Goal: Task Accomplishment & Management: Use online tool/utility

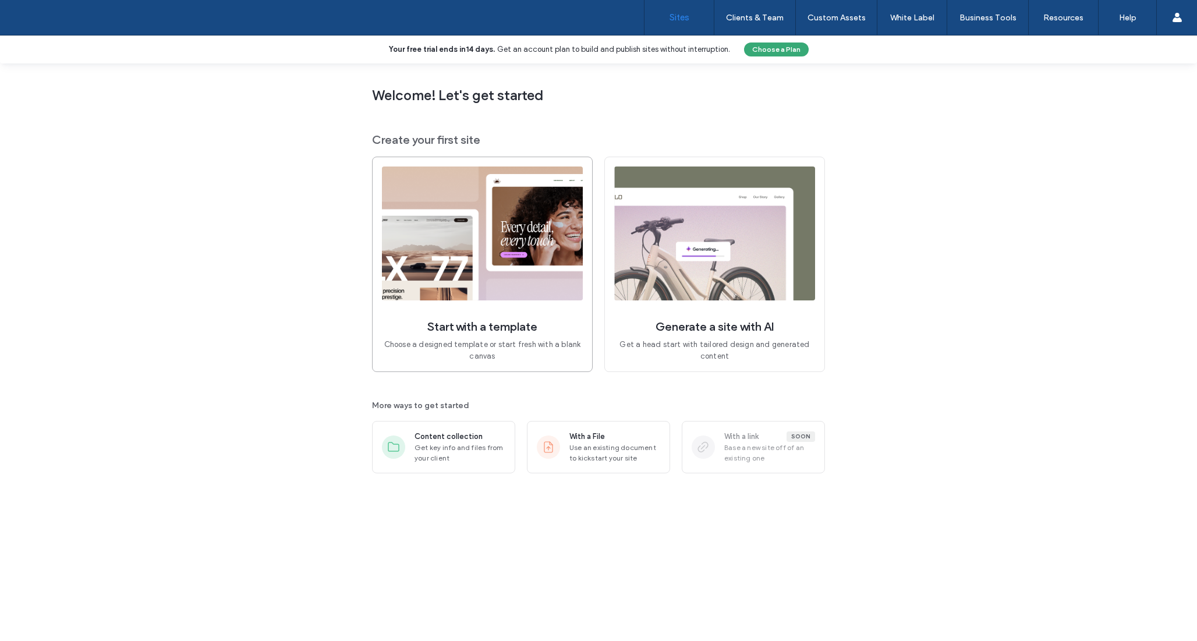
click at [538, 271] on img at bounding box center [482, 233] width 201 height 134
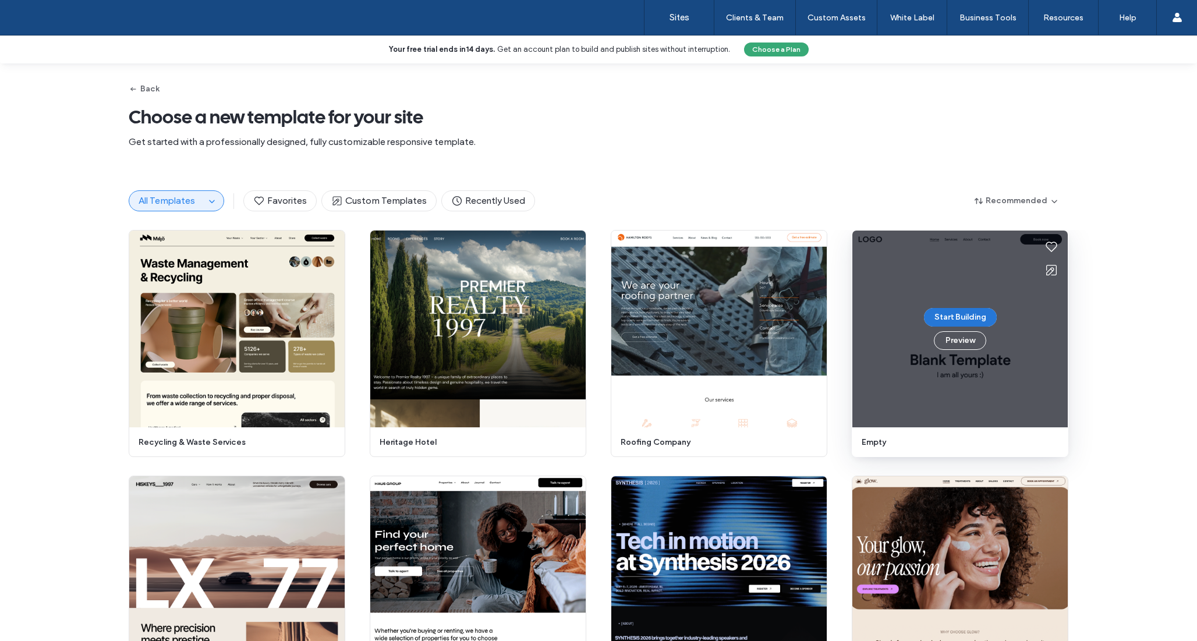
click at [970, 321] on button "Start Building" at bounding box center [960, 317] width 73 height 19
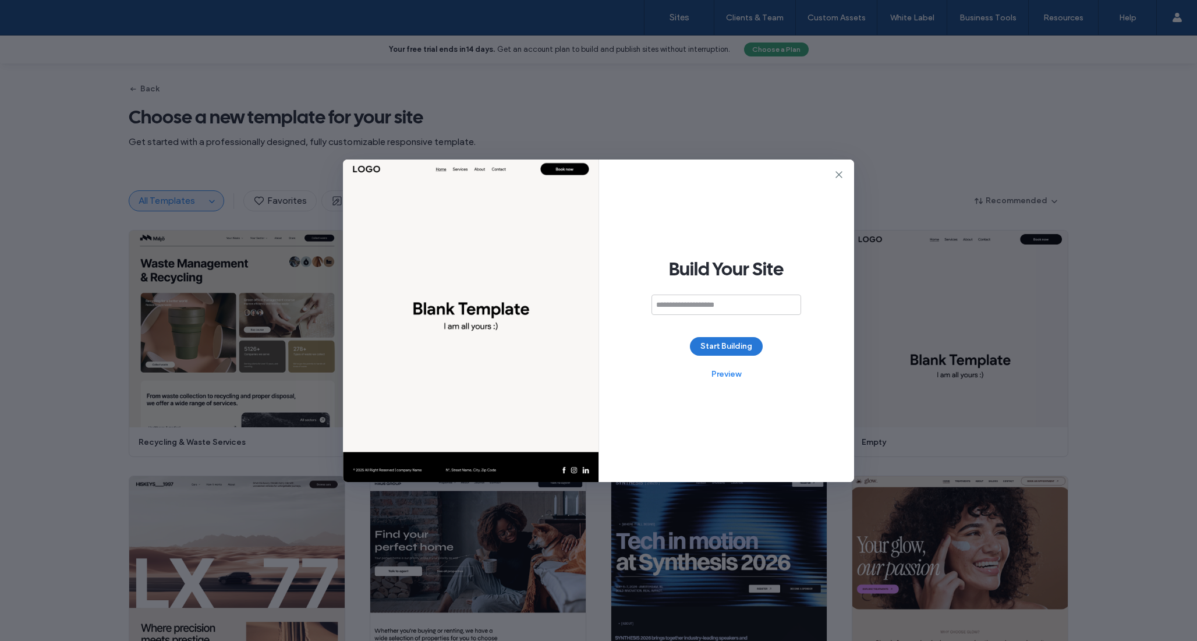
click at [723, 341] on button "Start Building" at bounding box center [726, 346] width 73 height 19
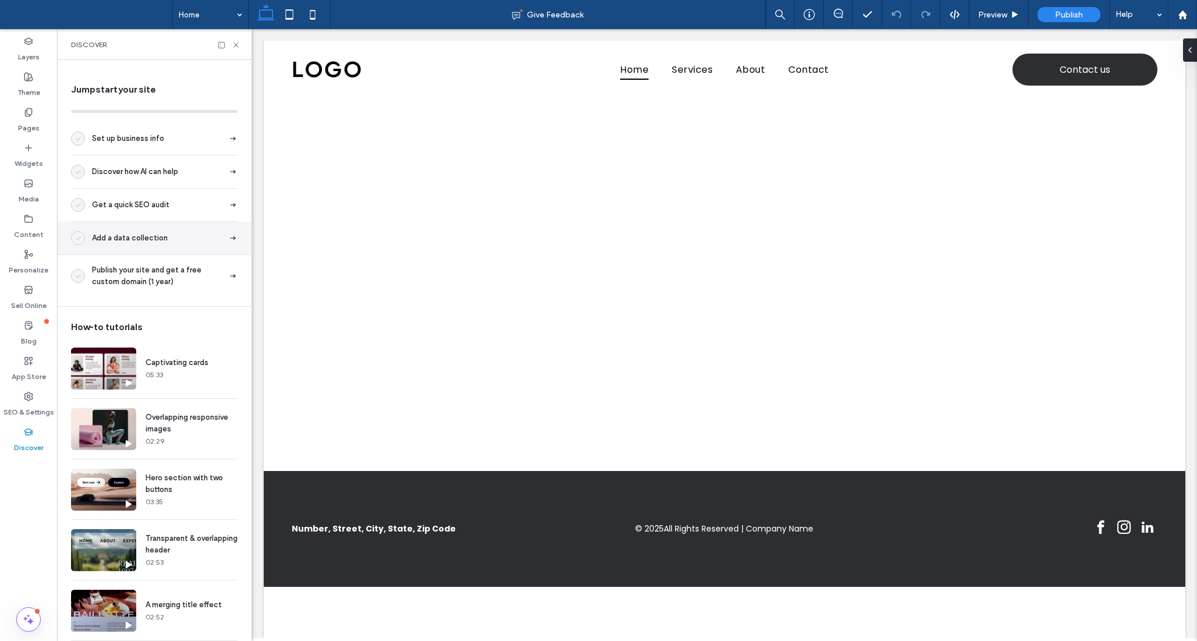
click at [145, 235] on span "Add a data collection" at bounding box center [130, 238] width 76 height 12
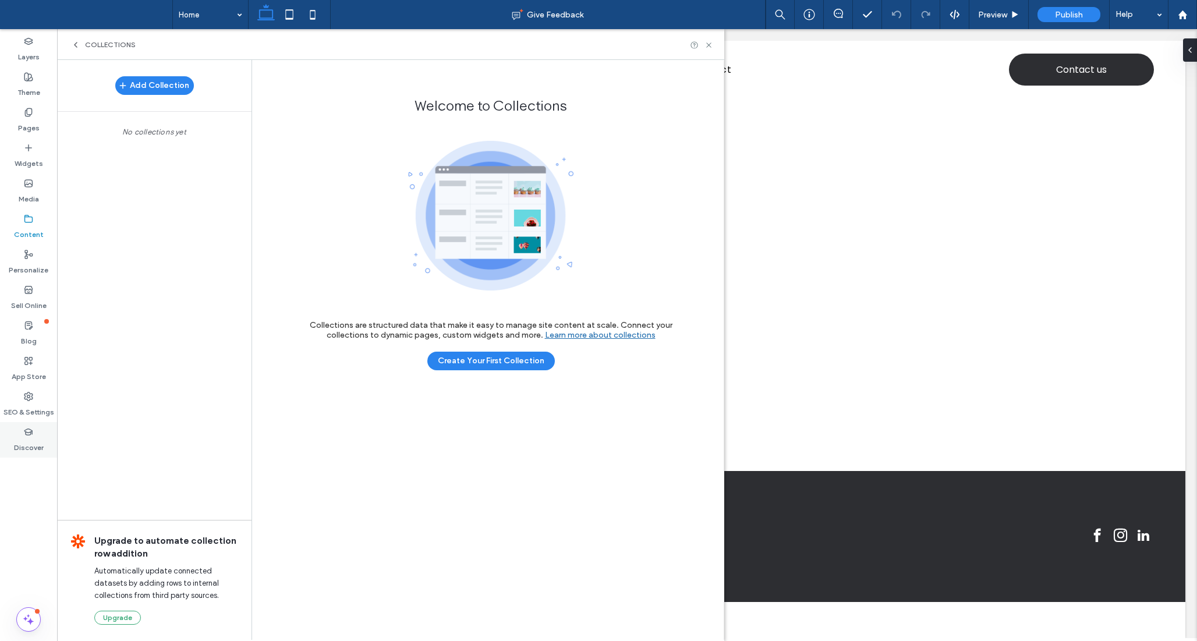
click at [44, 432] on div "Discover" at bounding box center [28, 440] width 57 height 36
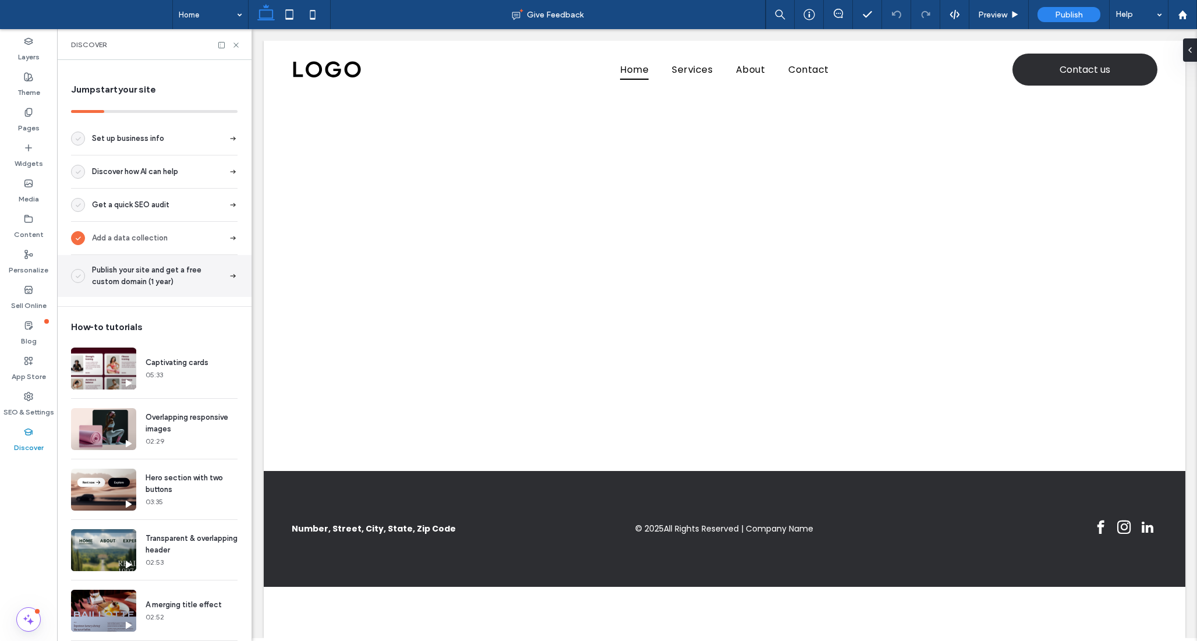
click at [141, 279] on span "Publish your site and get a free custom domain (1 year)" at bounding box center [158, 275] width 132 height 23
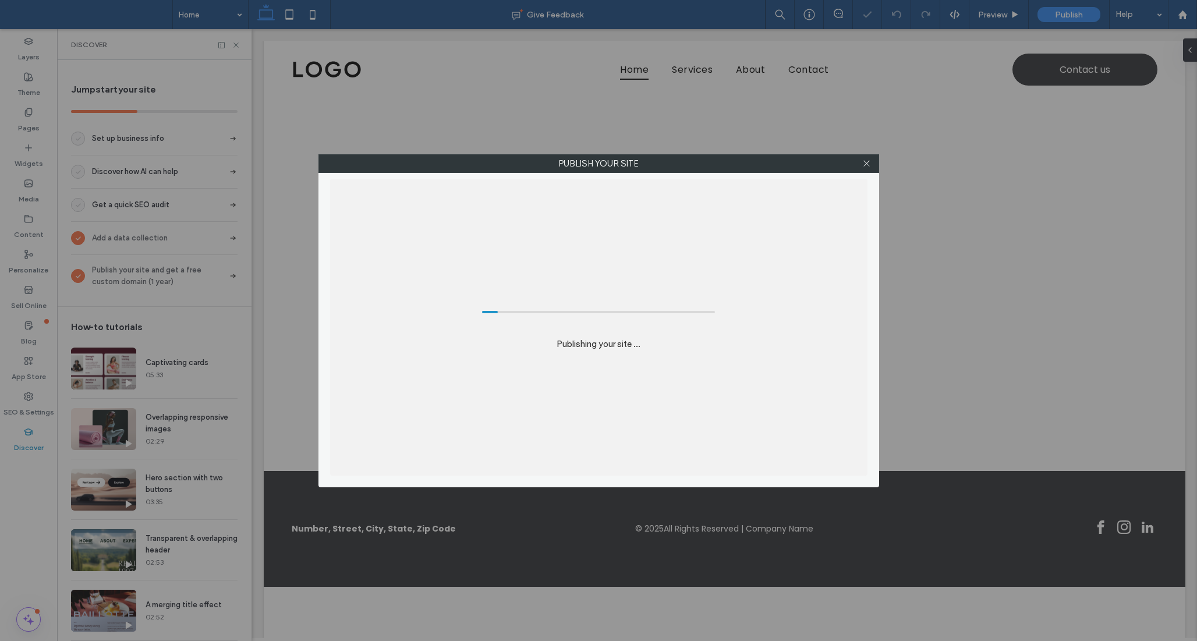
click at [871, 160] on div at bounding box center [866, 163] width 17 height 17
click at [866, 164] on icon at bounding box center [866, 163] width 9 height 9
click at [133, 203] on div "Publish your site Republishing your site ..." at bounding box center [598, 320] width 1197 height 641
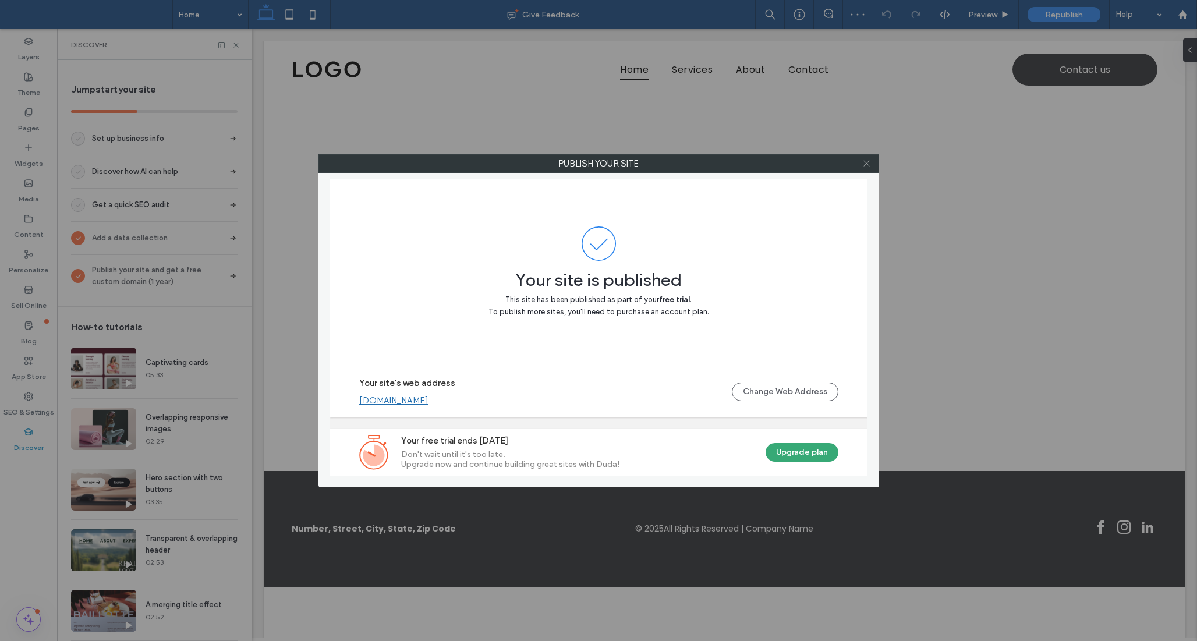
click at [862, 160] on icon at bounding box center [866, 163] width 9 height 9
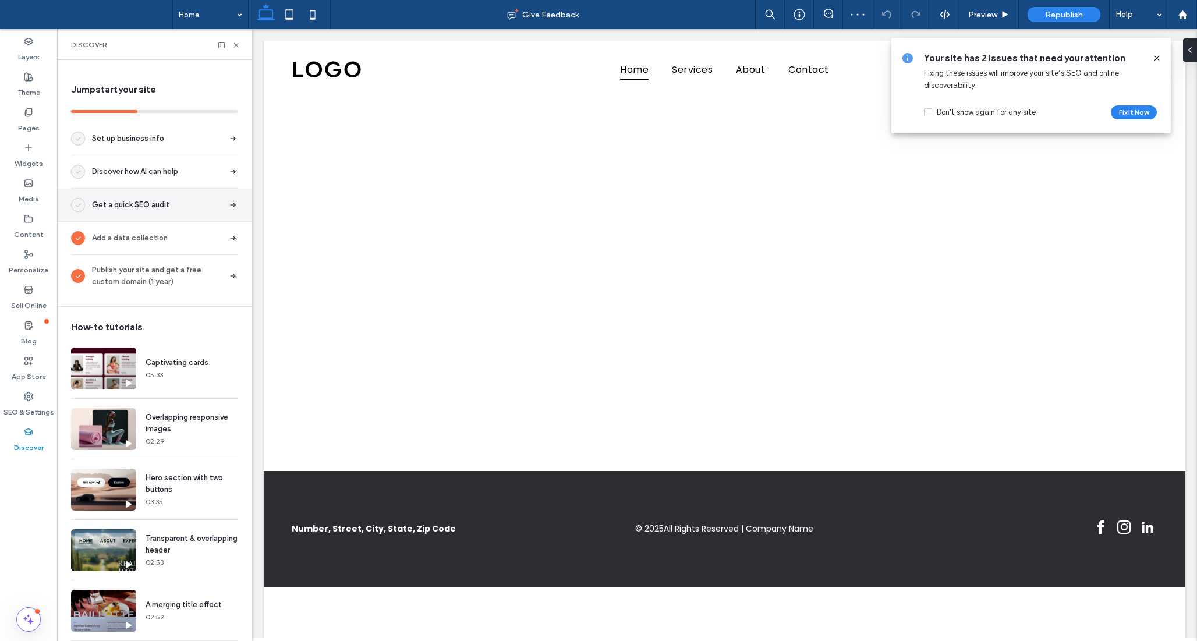
click at [123, 205] on span "Get a quick SEO audit" at bounding box center [130, 205] width 77 height 12
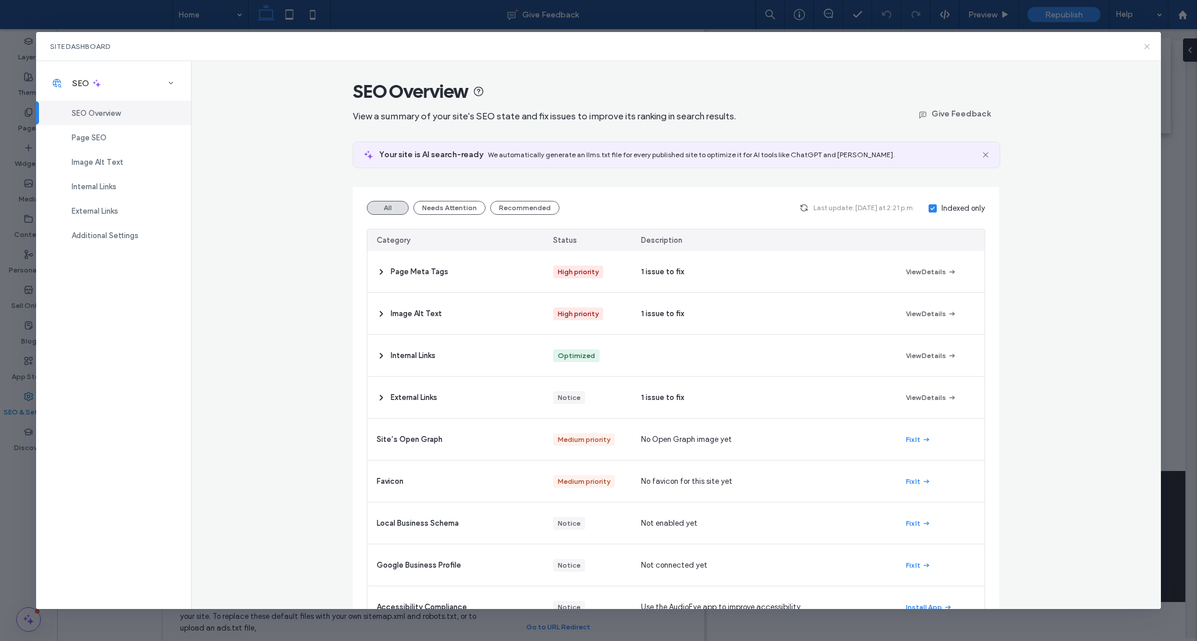
click at [1147, 48] on icon at bounding box center [1146, 46] width 9 height 9
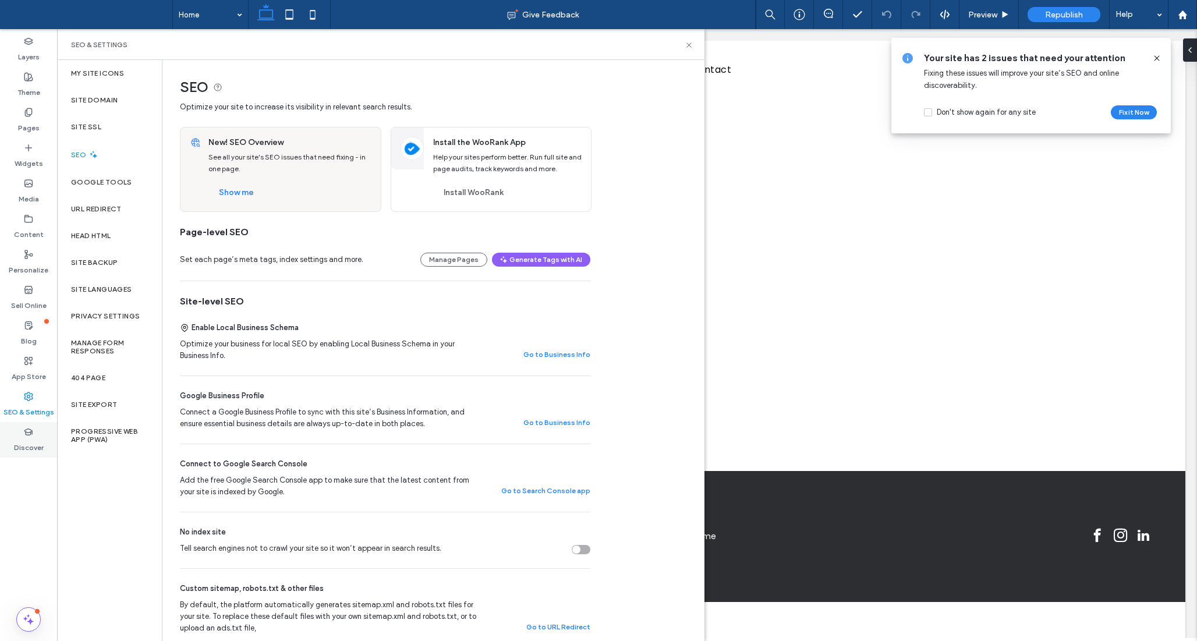
click at [29, 434] on use at bounding box center [28, 431] width 8 height 6
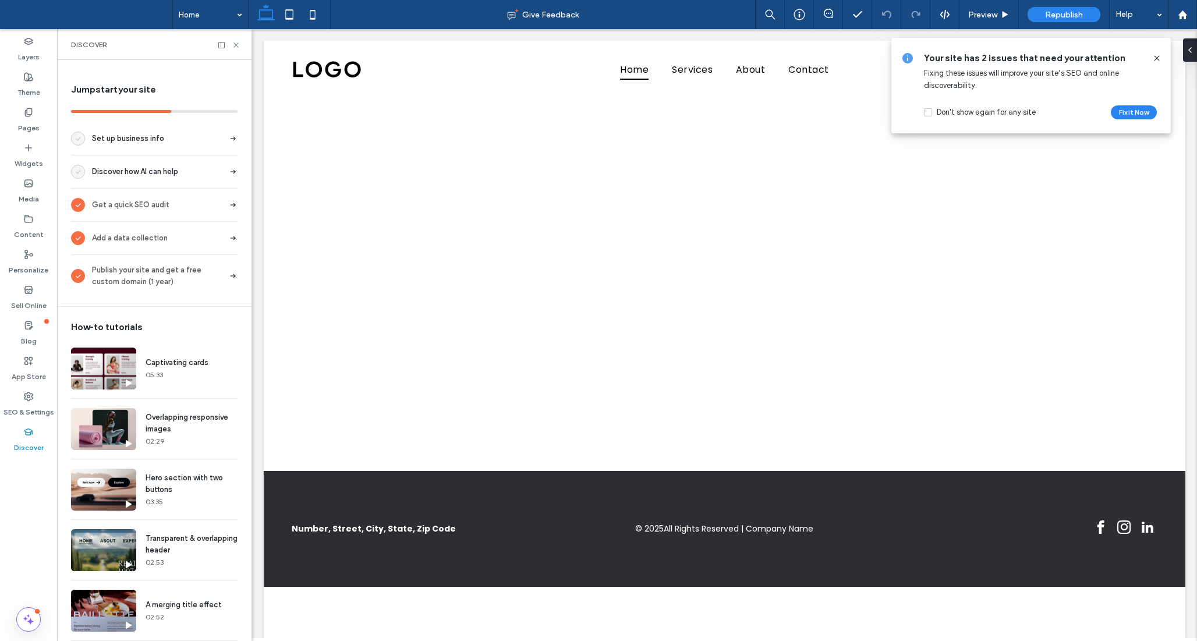
click at [165, 172] on span "Discover how AI can help" at bounding box center [135, 172] width 86 height 12
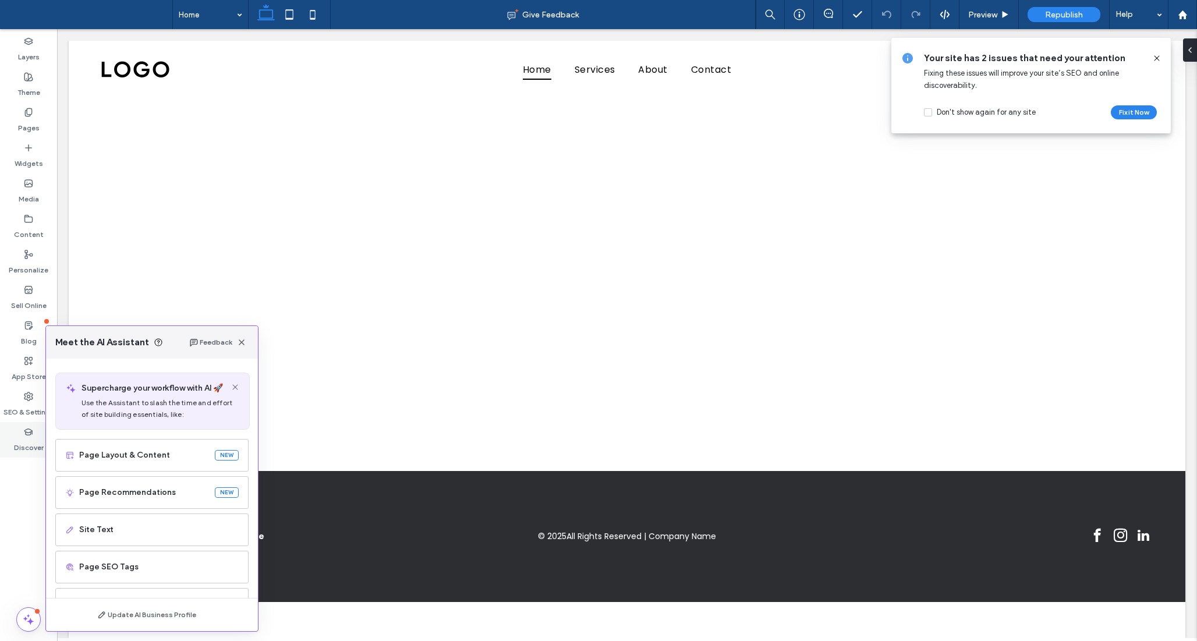
click at [27, 445] on label "Discover" at bounding box center [29, 444] width 30 height 16
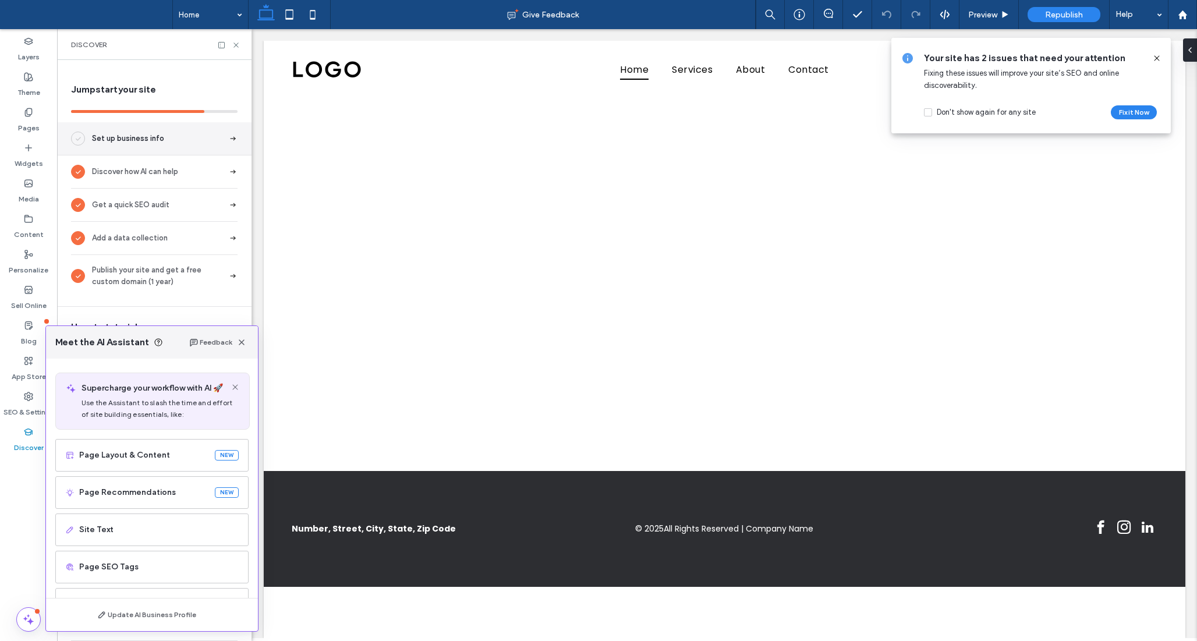
click at [163, 136] on div "Set up business info" at bounding box center [154, 138] width 194 height 33
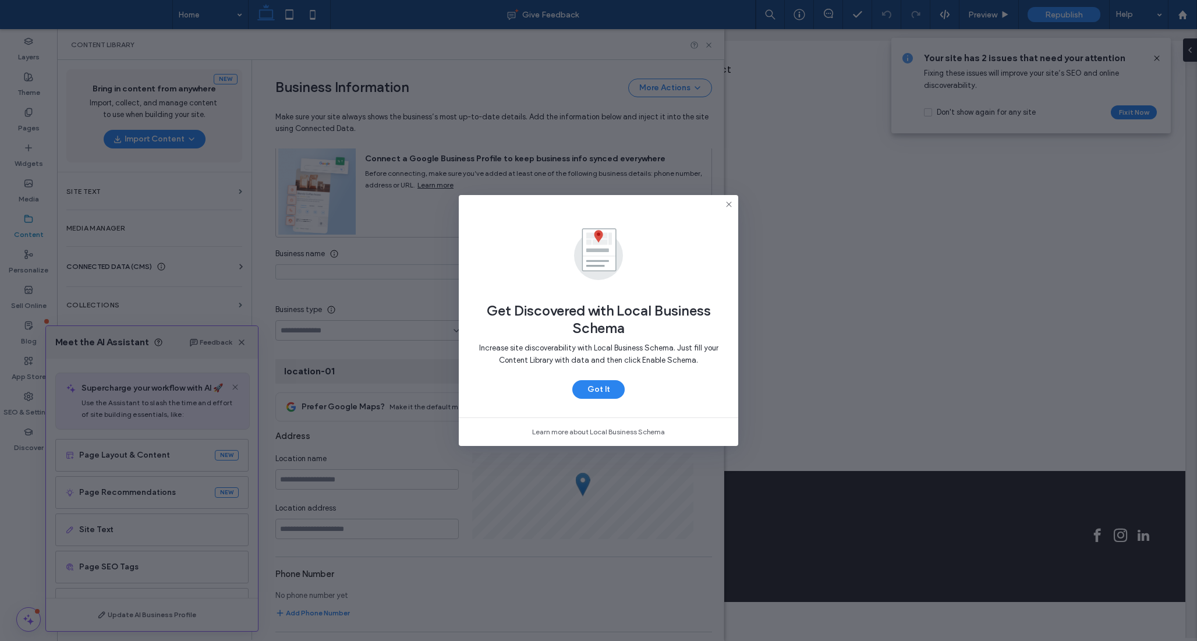
scroll to position [66, 0]
click at [729, 203] on use at bounding box center [728, 203] width 5 height 5
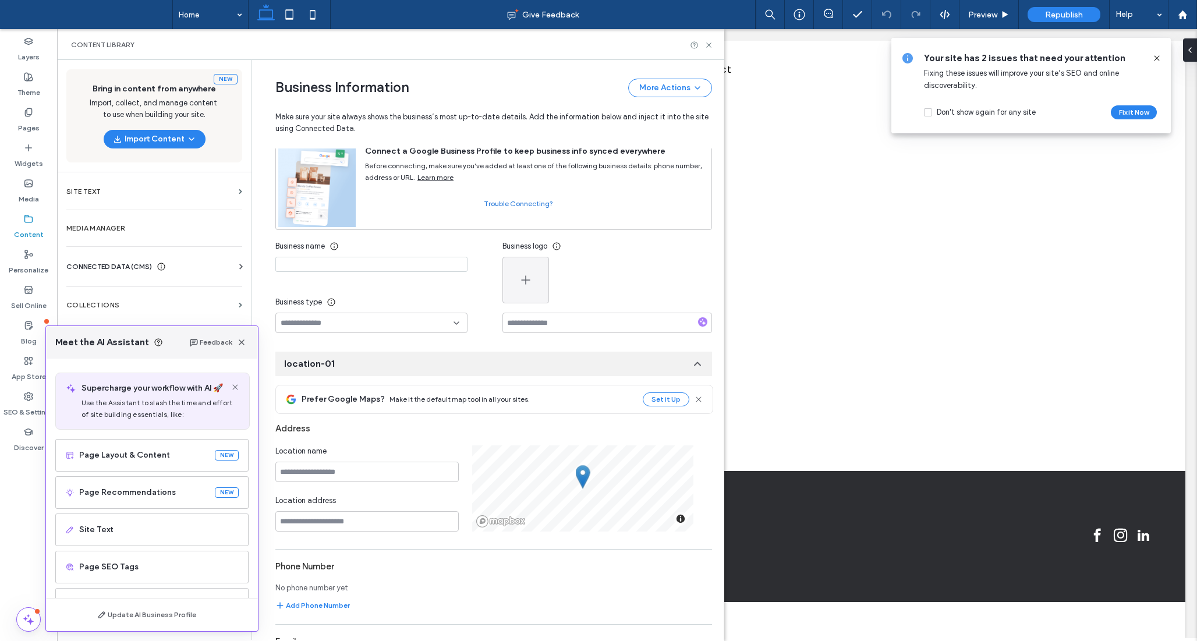
click at [17, 460] on div at bounding box center [28, 462] width 57 height 11
click at [19, 429] on div "Discover" at bounding box center [28, 440] width 57 height 36
